Goal: Task Accomplishment & Management: Complete application form

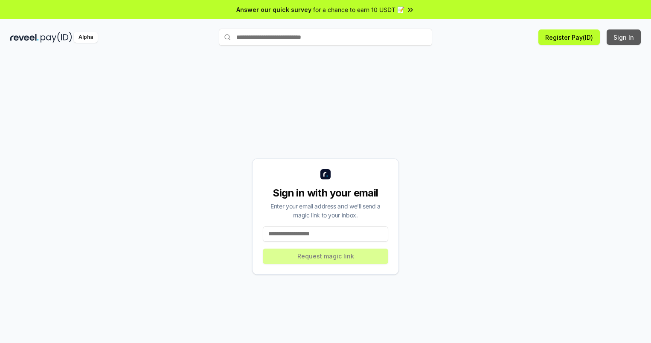
click at [624, 37] on button "Sign In" at bounding box center [624, 36] width 34 height 15
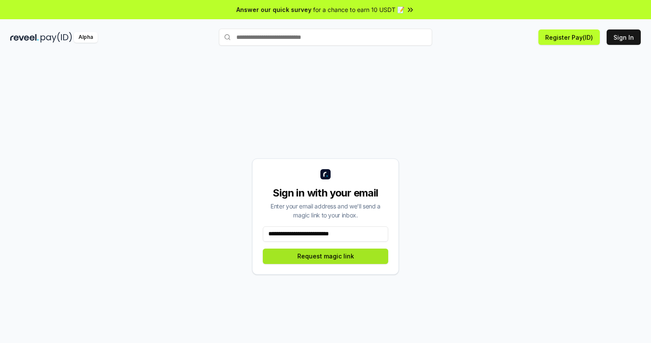
type input "**********"
click at [326, 256] on button "Request magic link" at bounding box center [325, 255] width 125 height 15
